Goal: Check status: Check status

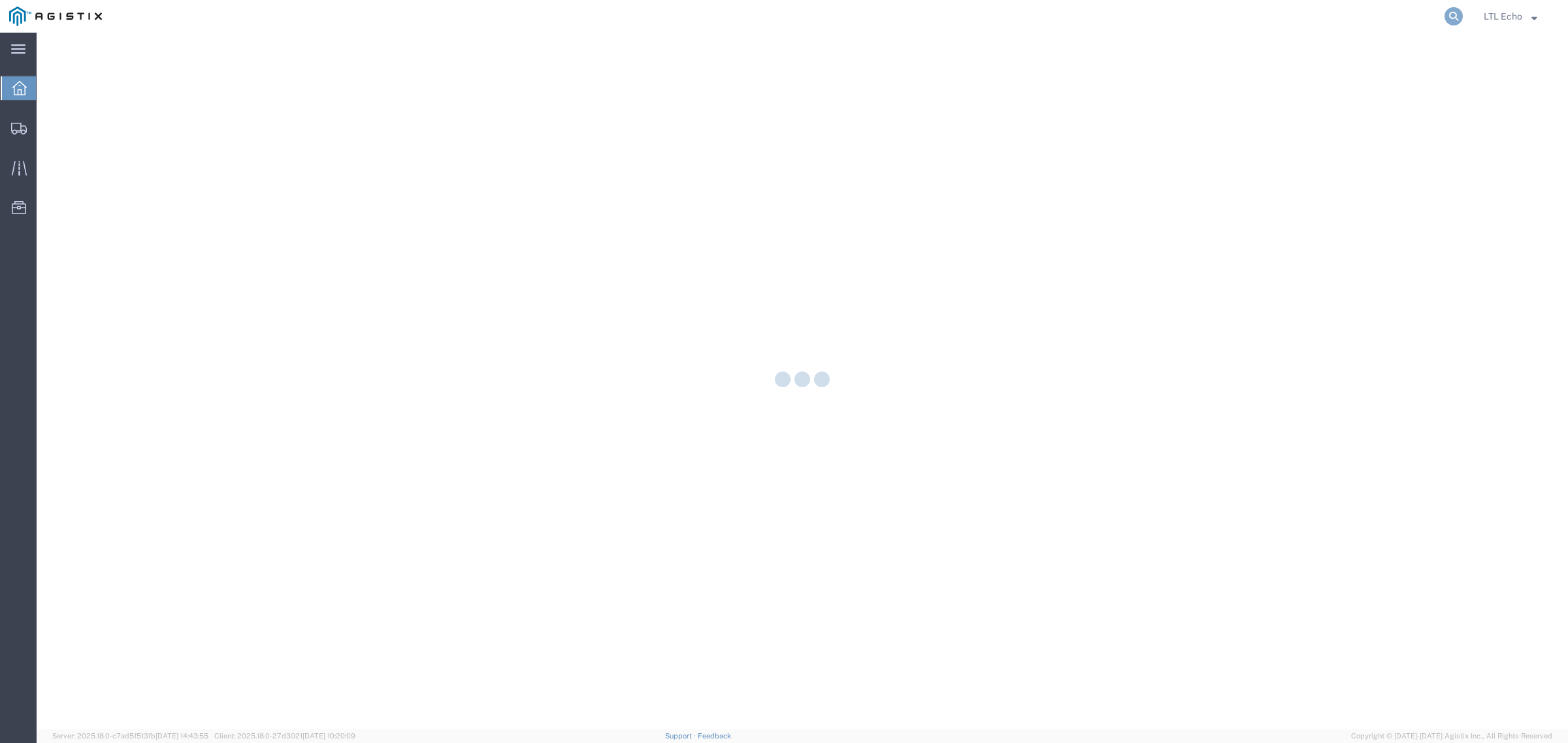
click at [1451, 16] on icon at bounding box center [1453, 16] width 19 height 19
click at [1419, 16] on input "search" at bounding box center [1245, 16] width 397 height 31
paste input "56743517"
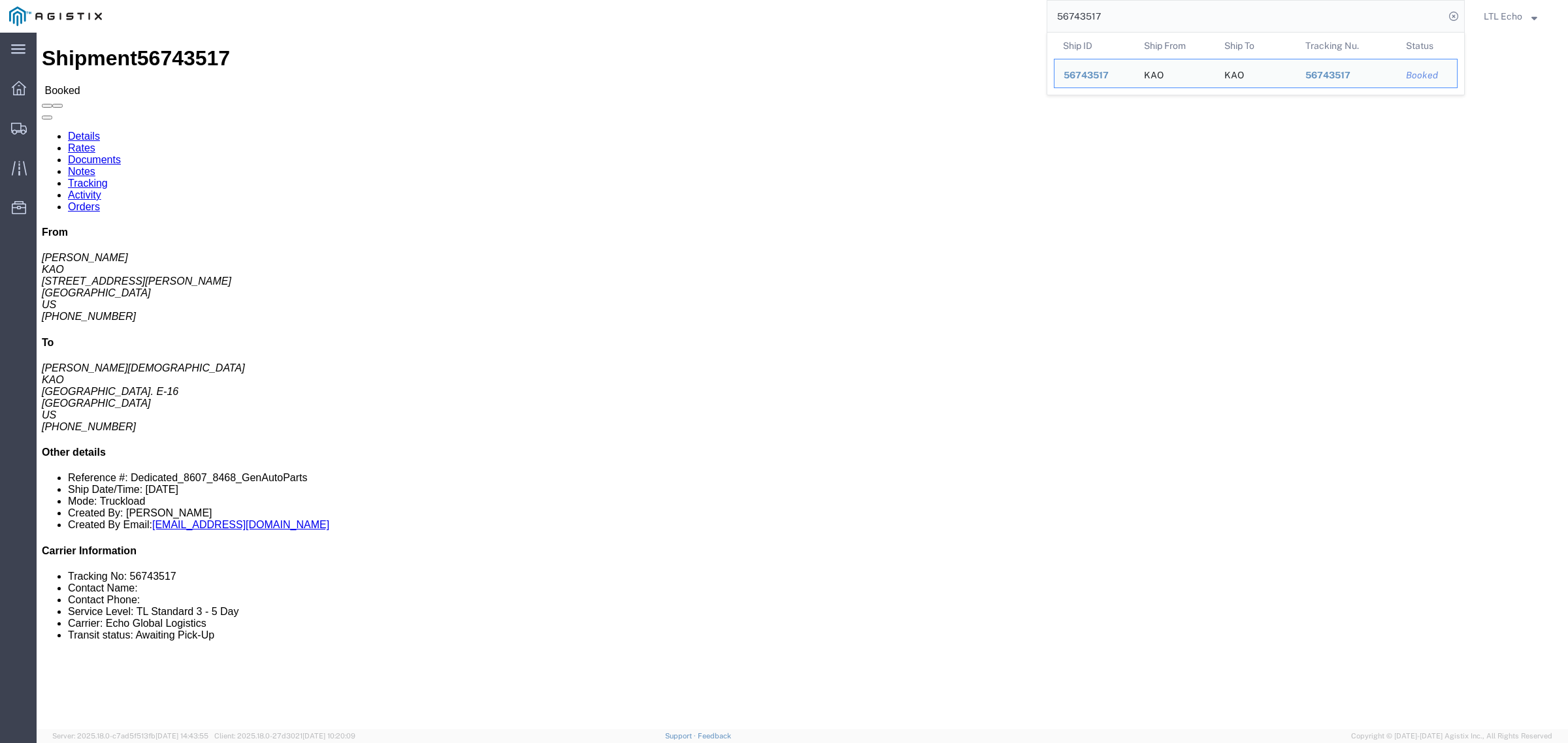
drag, startPoint x: 1153, startPoint y: 13, endPoint x: 915, endPoint y: 16, distance: 238.0
click at [942, 22] on div "56743517 Ship ID Ship From Ship To Tracking Nu. Status Ship ID 56743517 Ship Fr…" at bounding box center [787, 16] width 1353 height 33
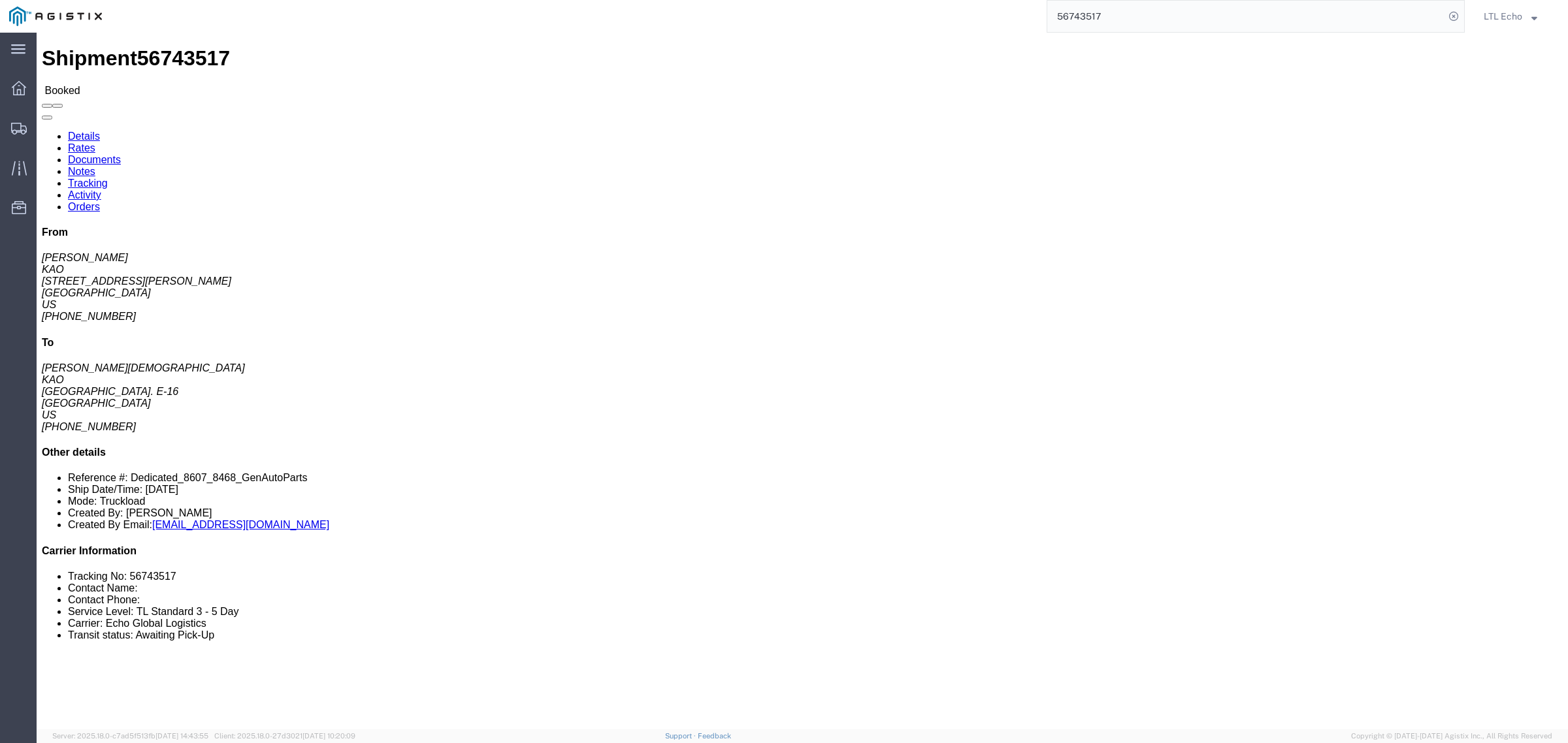
click div "1 Pallet(s) Standard (Not Stackable) Total weight: 20000.00 LBS Carton count: 0…"
click address "KAO (Brian Jones) 8607 17950 Dix Toledo Highway Brownstown, MI 48193 United Sta…"
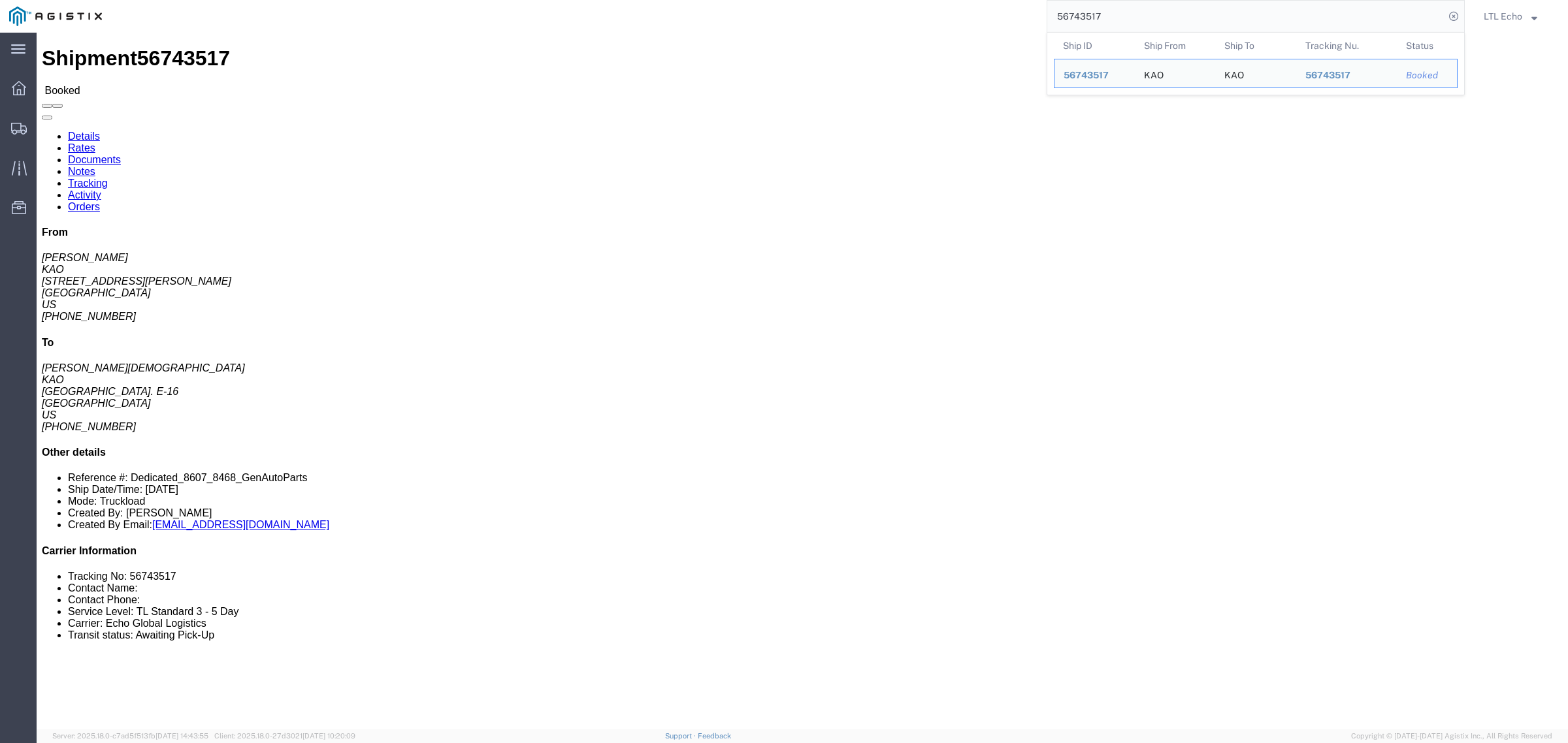
drag, startPoint x: 1106, startPoint y: 16, endPoint x: 787, endPoint y: 15, distance: 319.0
click at [805, 18] on div "56743517 Ship ID Ship From Ship To Tracking Nu. Status Ship ID 56743517 Ship Fr…" at bounding box center [787, 16] width 1353 height 33
paste input "9"
drag, startPoint x: 1114, startPoint y: 13, endPoint x: 905, endPoint y: 30, distance: 209.7
click at [915, 30] on div "56743519 Ship ID Ship From Ship To Tracking Nu. Status Ship ID 56743519 Ship Fr…" at bounding box center [787, 16] width 1353 height 33
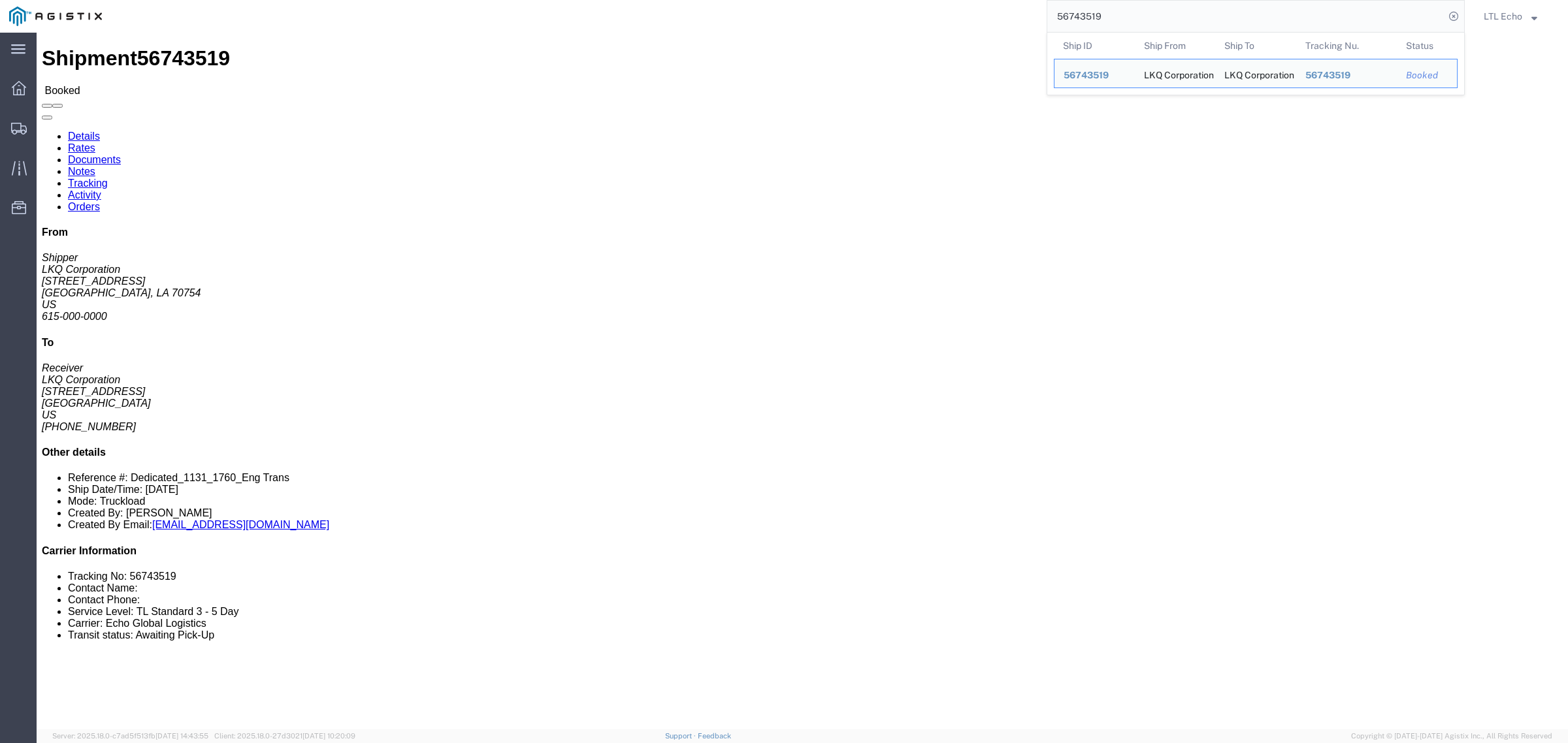
paste input "7"
drag, startPoint x: 1128, startPoint y: 13, endPoint x: 600, endPoint y: 11, distance: 528.0
click at [809, 19] on div "56743517 Ship ID Ship From Ship To Tracking Nu. Status Ship ID 56743517 Ship Fr…" at bounding box center [787, 16] width 1353 height 33
paste input "9"
drag, startPoint x: 1162, startPoint y: 13, endPoint x: 710, endPoint y: 0, distance: 452.2
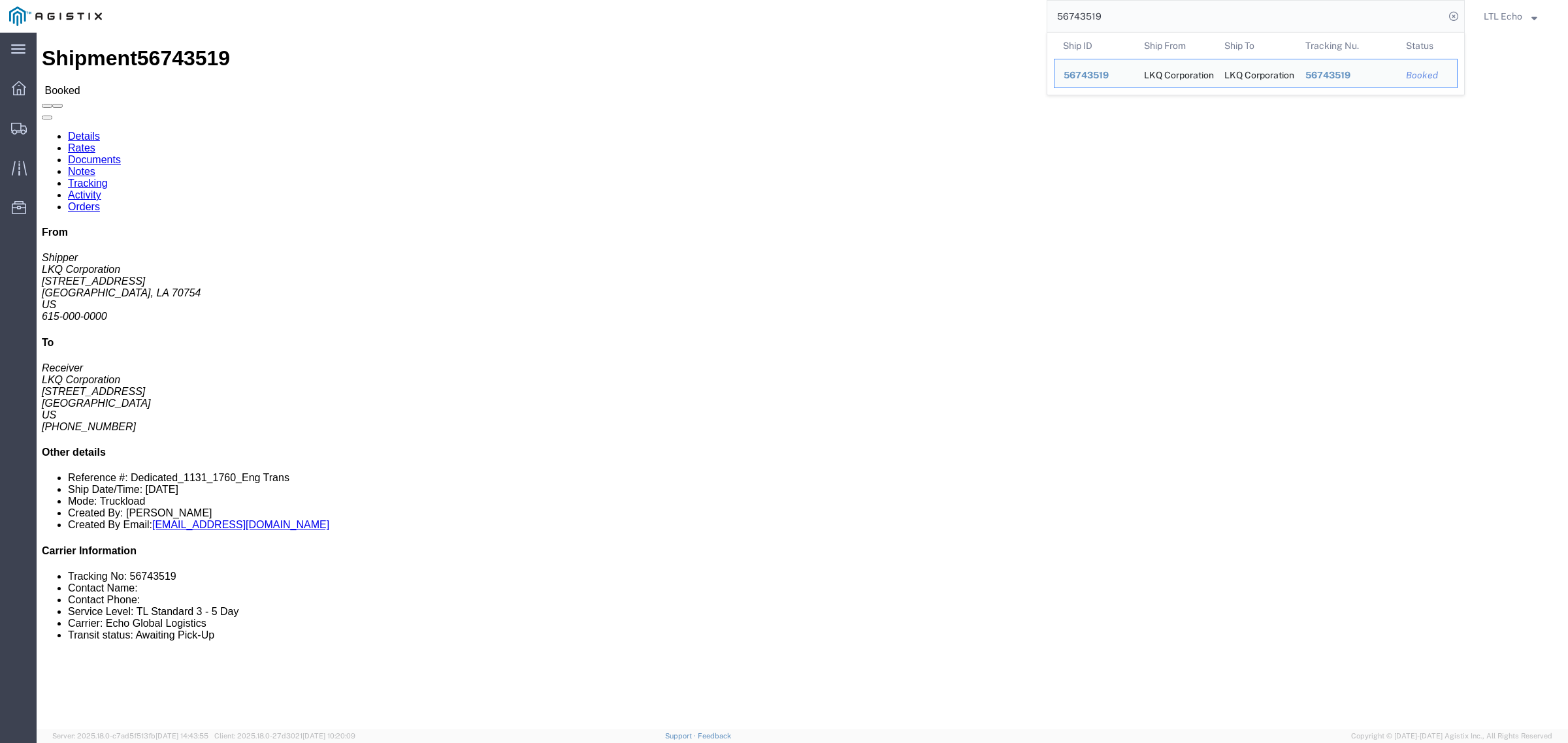
click at [739, 10] on div "56743519 Ship ID Ship From Ship To Tracking Nu. Status Ship ID 56743519 Ship Fr…" at bounding box center [787, 16] width 1353 height 33
paste input "4188"
drag, startPoint x: 1141, startPoint y: 1, endPoint x: 978, endPoint y: 23, distance: 164.5
click at [978, 23] on div "56744188 Ship ID Ship From Ship To Tracking Nu. Status Ship ID 56744188 Ship Fr…" at bounding box center [787, 16] width 1353 height 33
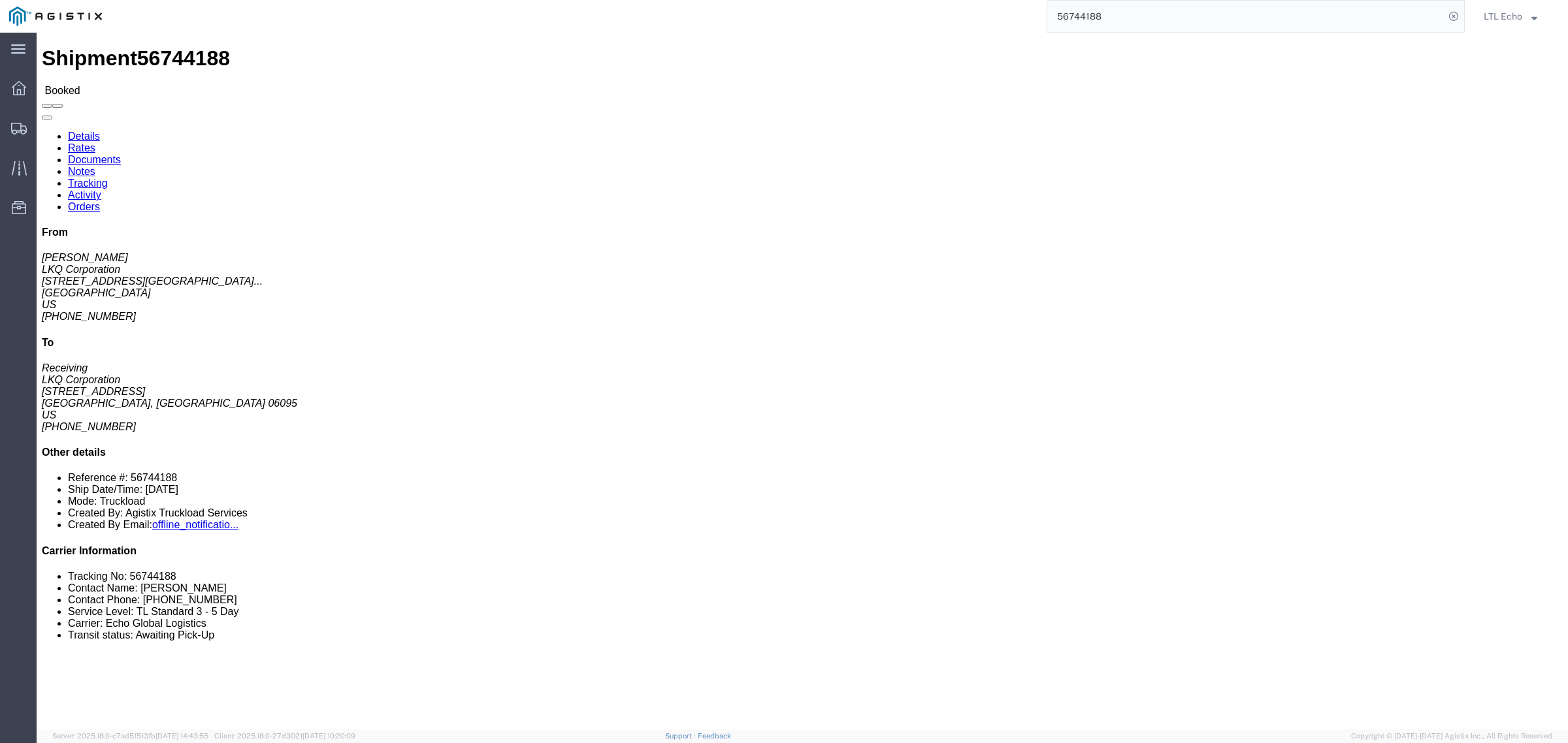
paste input "403"
type input "56744403"
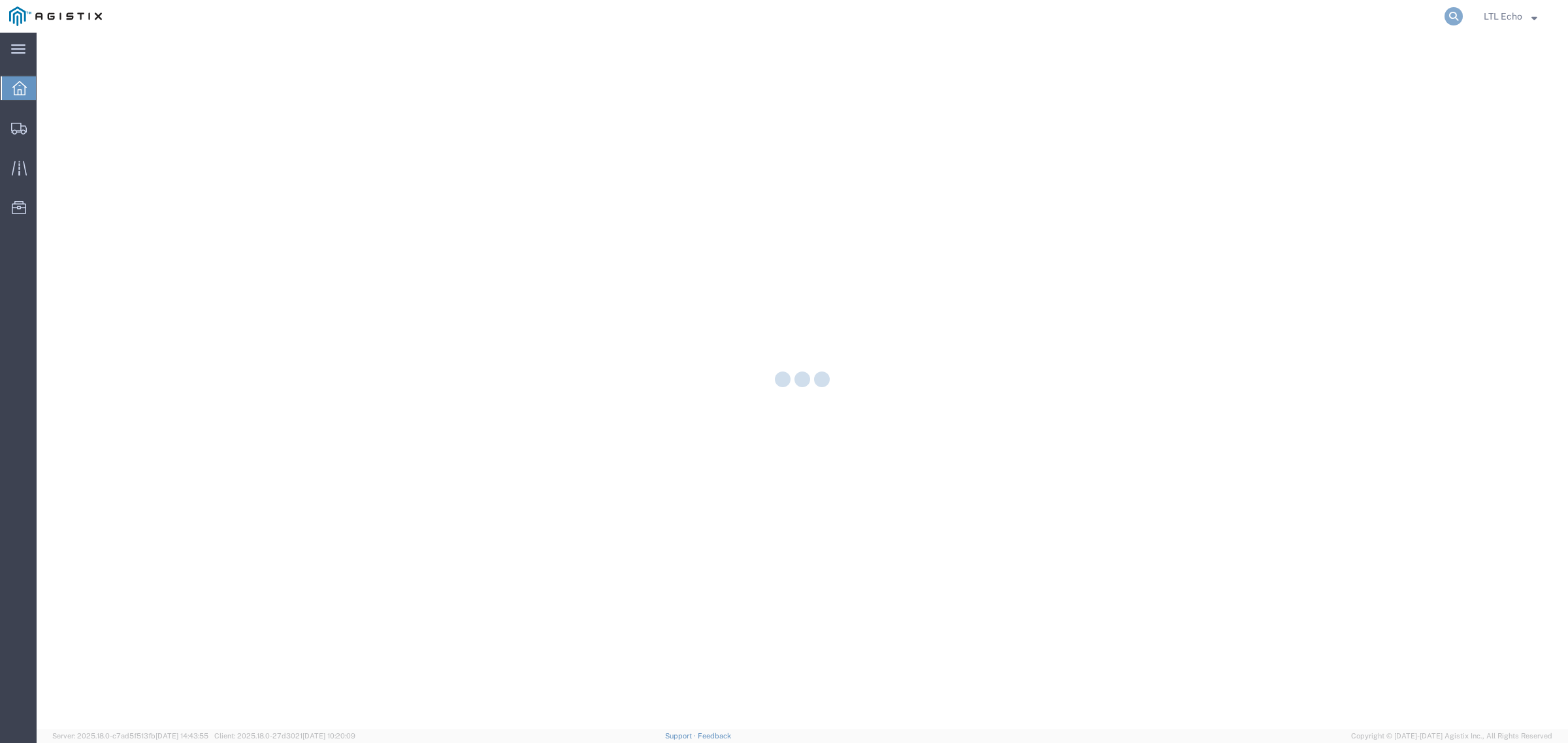
click at [1451, 18] on icon at bounding box center [1453, 16] width 19 height 19
click at [1413, 22] on input "search" at bounding box center [1245, 16] width 397 height 31
paste input "56567818"
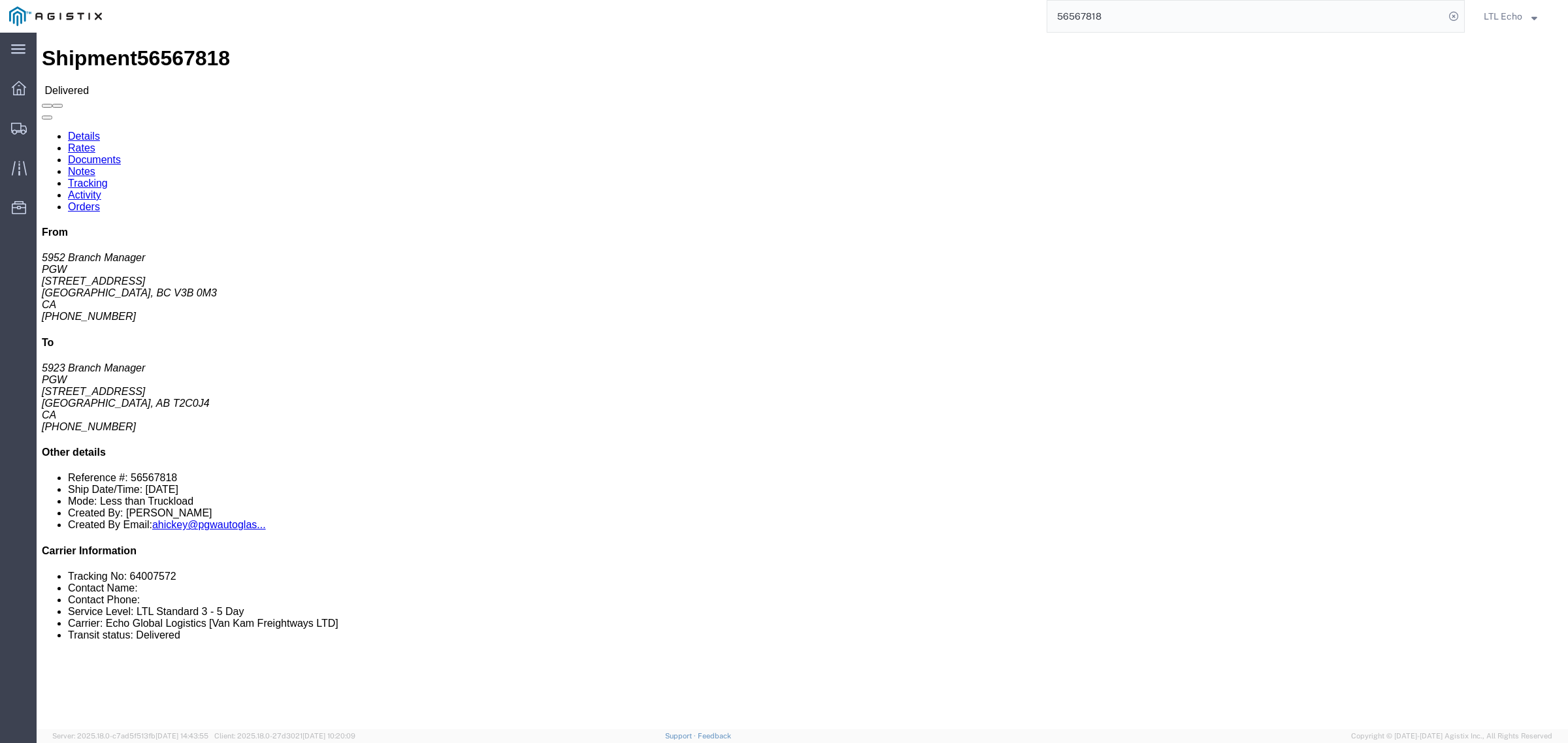
click li "Tracking No: 64007572"
copy li "64007572"
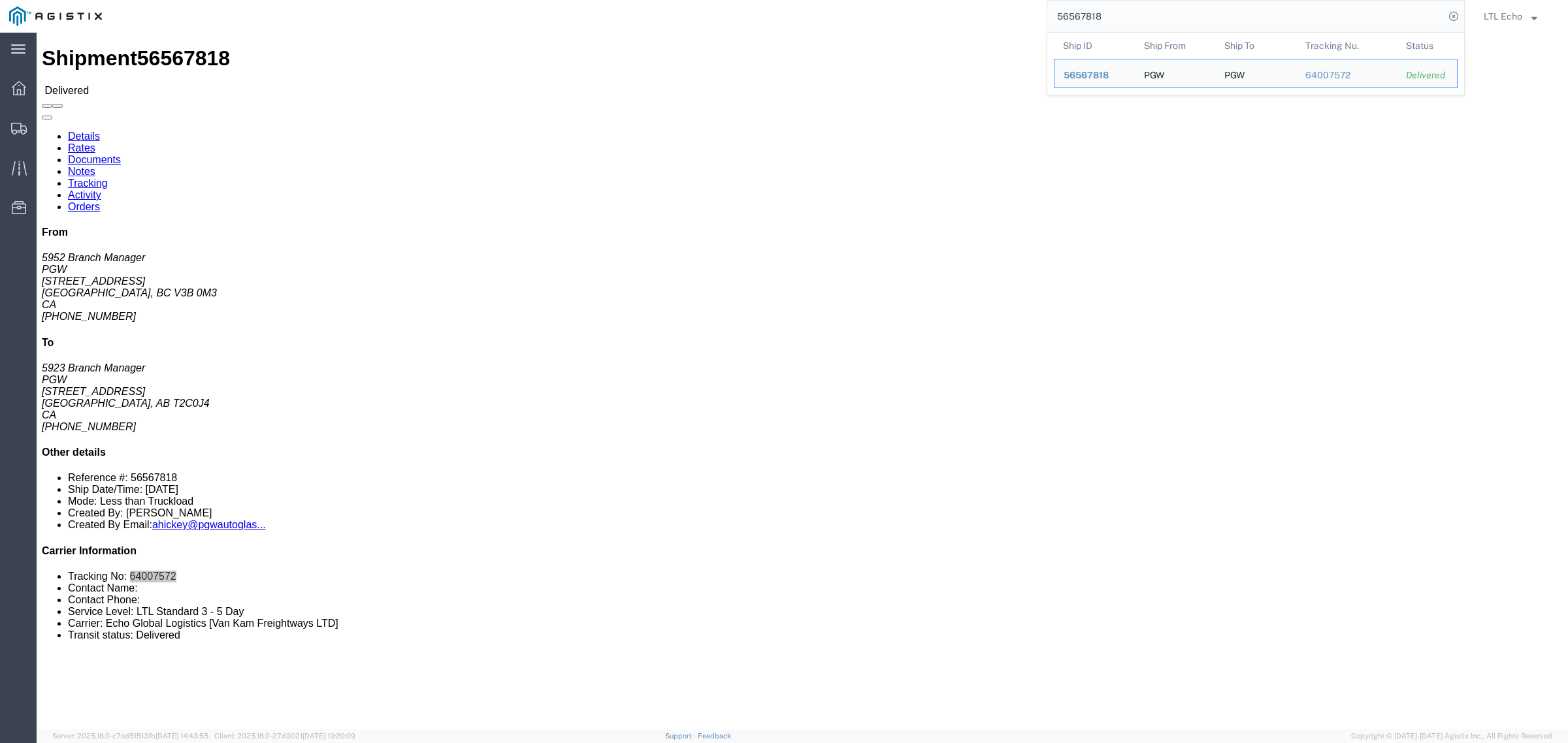
drag, startPoint x: 1122, startPoint y: 15, endPoint x: 887, endPoint y: 15, distance: 235.0
click at [889, 15] on div "56567818 Ship ID Ship From Ship To Tracking Nu. Status Ship ID 56567818 Ship Fr…" at bounding box center [787, 16] width 1353 height 33
paste input "734413"
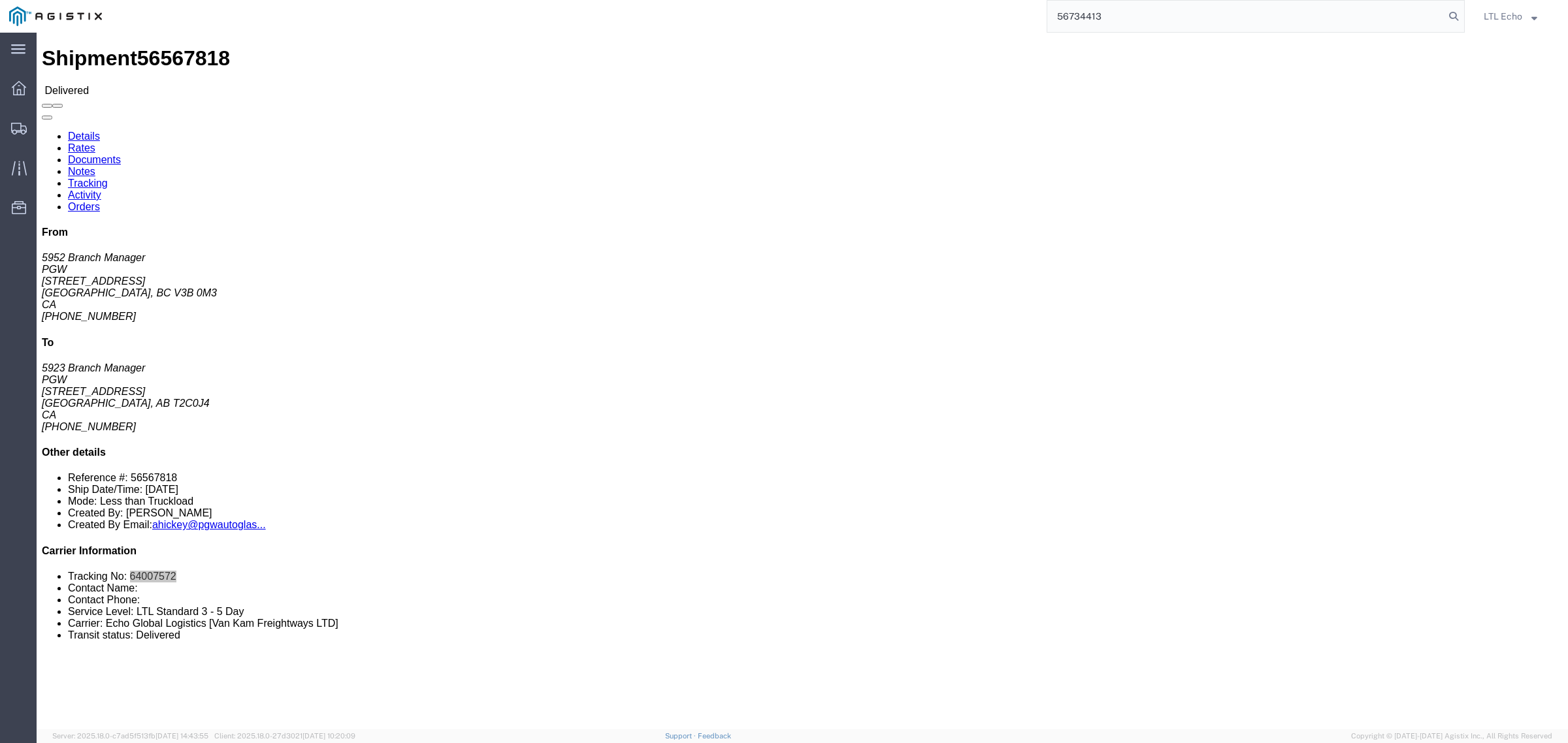
type input "56734413"
click li "Tracking No: 64199676"
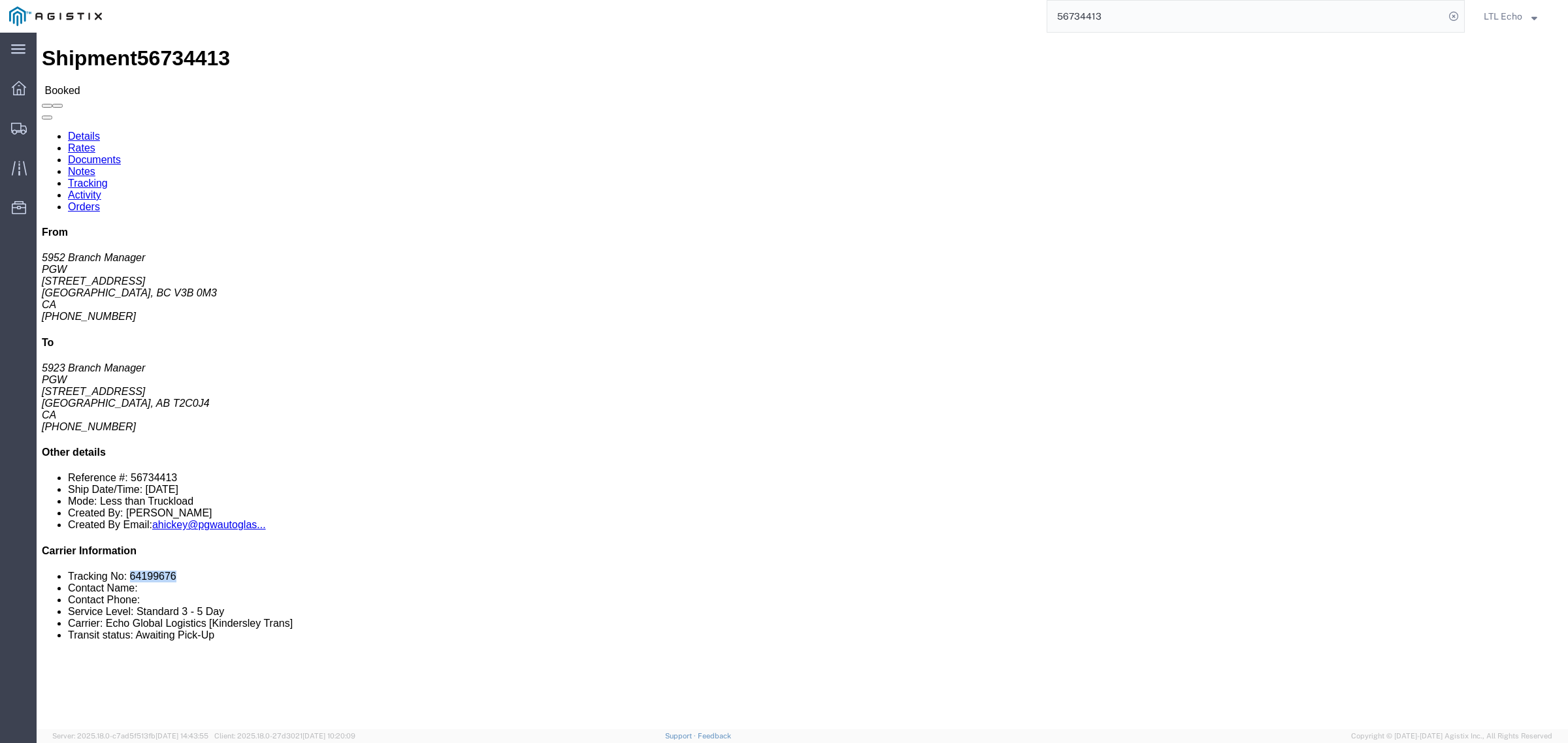
copy li "64199676"
